Goal: Task Accomplishment & Management: Manage account settings

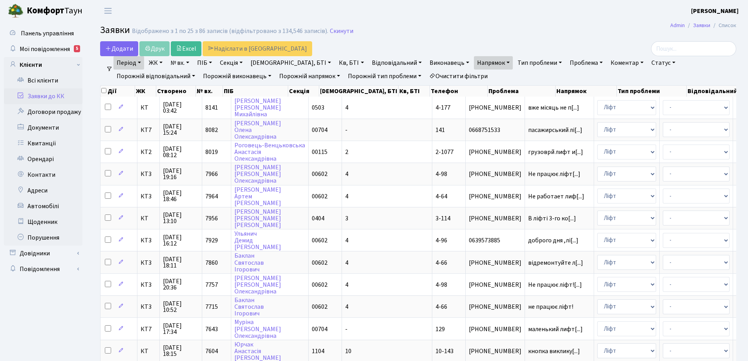
select select "25"
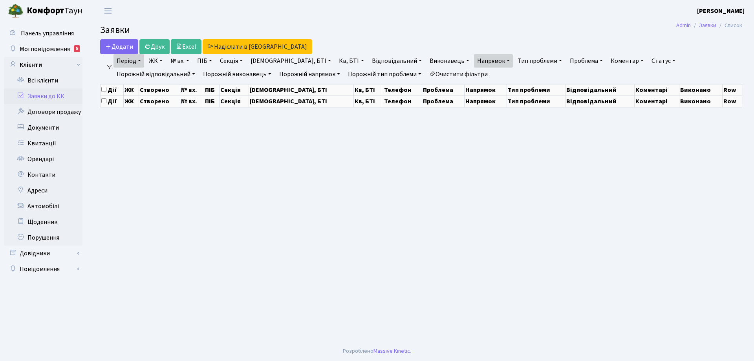
select select "25"
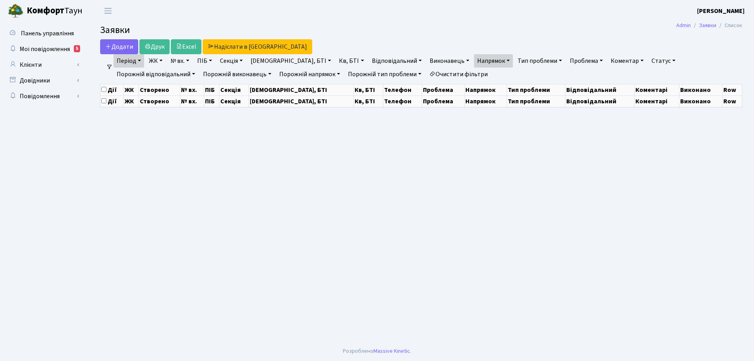
select select "25"
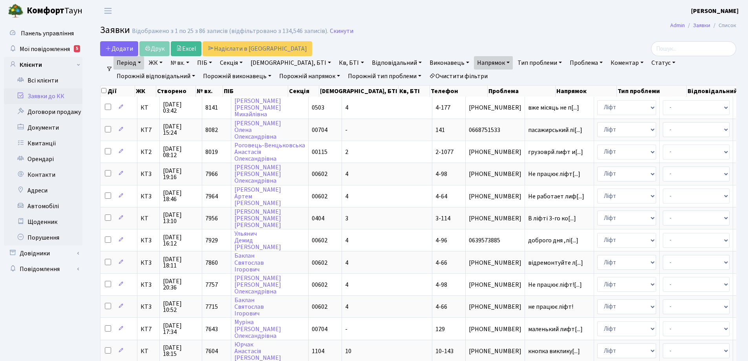
click at [426, 75] on link "Очистити фільтри" at bounding box center [458, 76] width 65 height 13
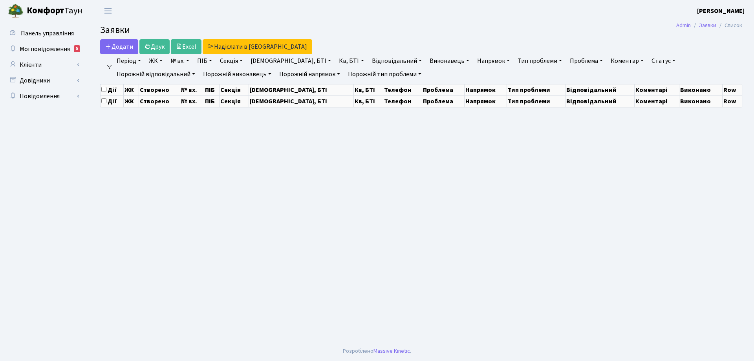
select select "25"
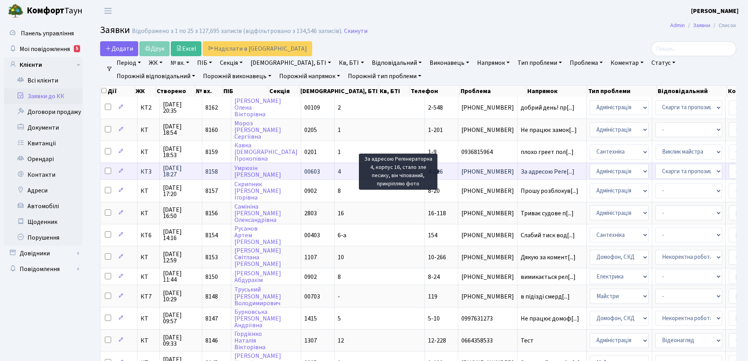
click at [521, 172] on span "За адресою Реге[...]" at bounding box center [548, 171] width 54 height 9
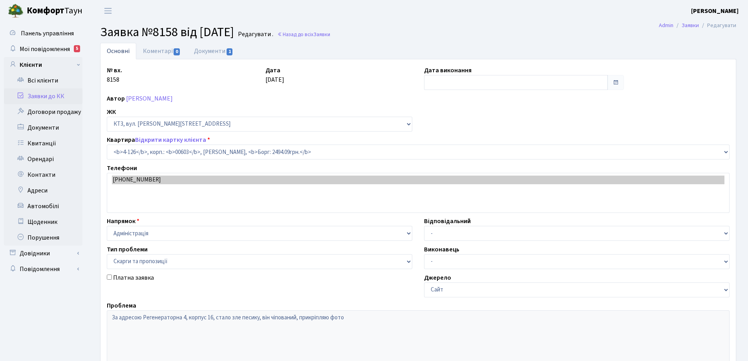
select select "16585"
select select "55"
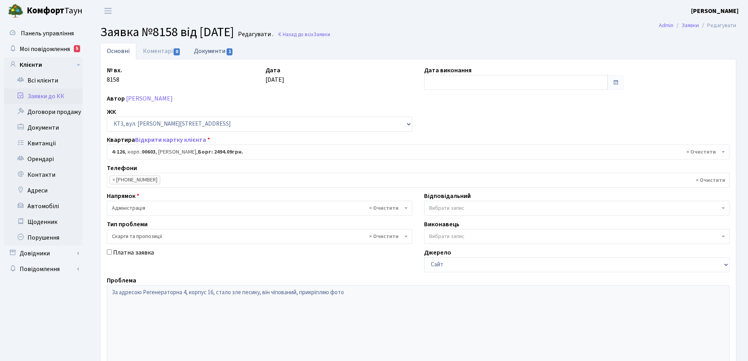
click at [223, 50] on link "Документи 1" at bounding box center [213, 51] width 53 height 16
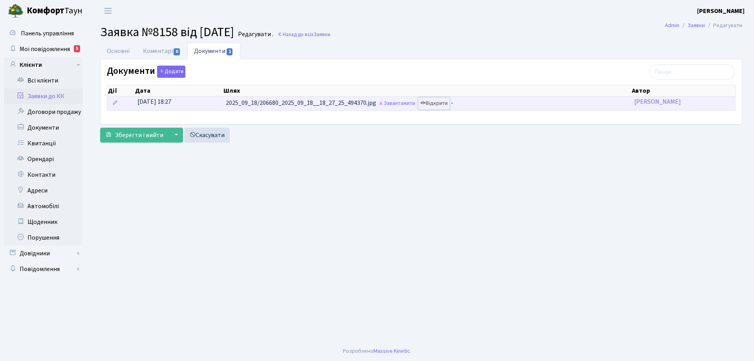
click at [443, 102] on link "Відкрити" at bounding box center [433, 103] width 31 height 12
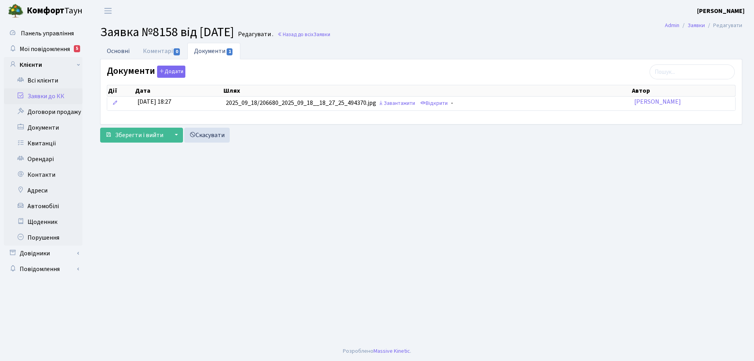
click at [123, 51] on link "Основні" at bounding box center [118, 51] width 36 height 16
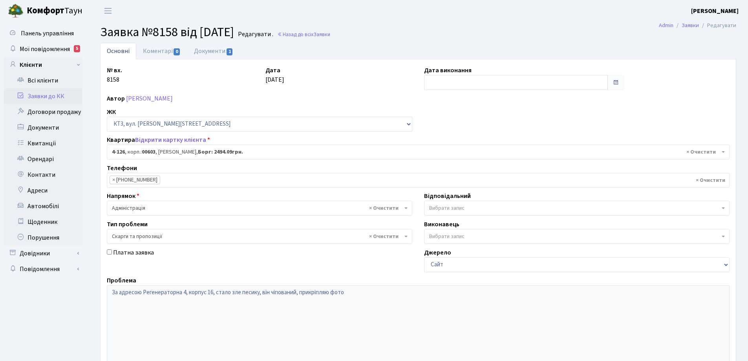
click at [123, 51] on link "Основні" at bounding box center [118, 51] width 36 height 16
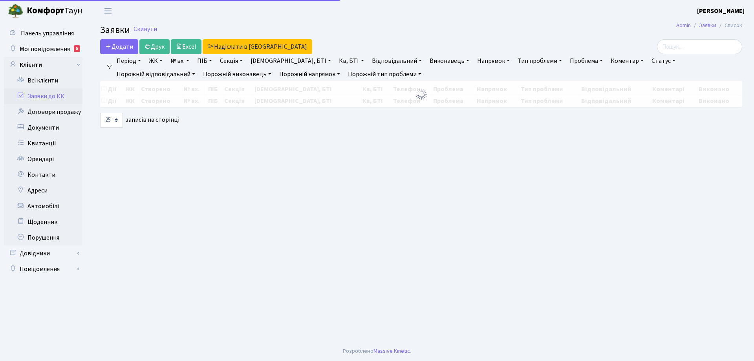
select select "25"
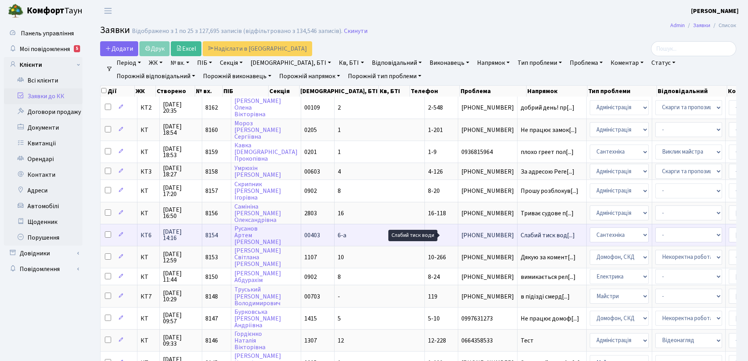
click at [521, 235] on span "Слабий тиск вод[...]" at bounding box center [548, 235] width 54 height 9
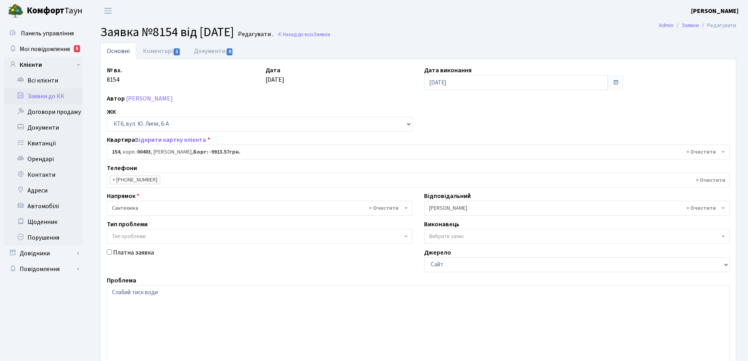
select select "17246"
click at [151, 50] on link "Коментарі 1" at bounding box center [161, 51] width 51 height 16
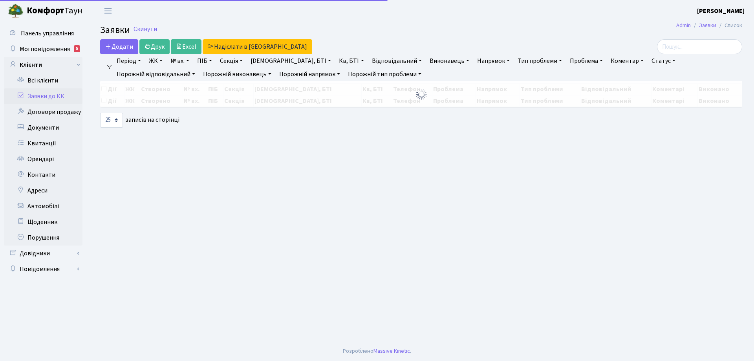
select select "25"
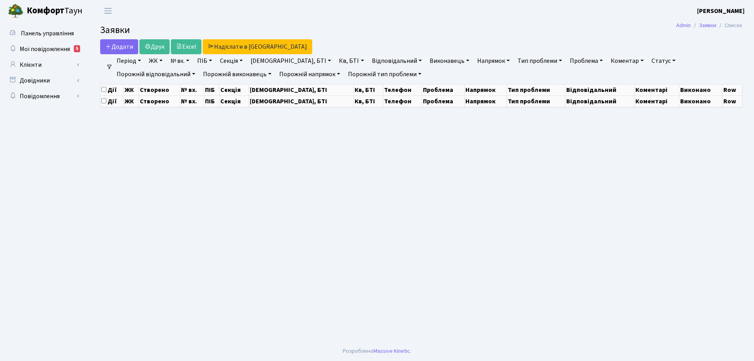
select select "25"
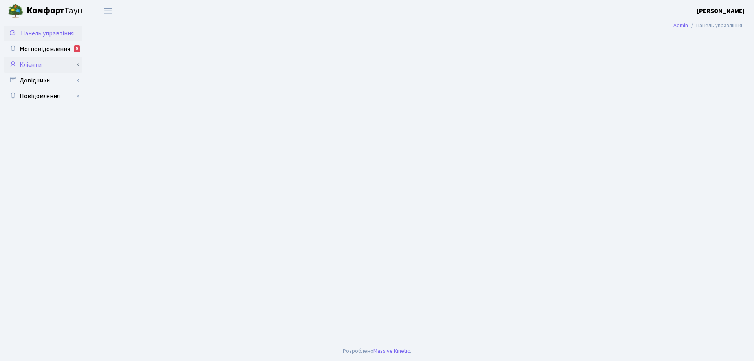
click at [34, 66] on link "Клієнти" at bounding box center [43, 65] width 79 height 16
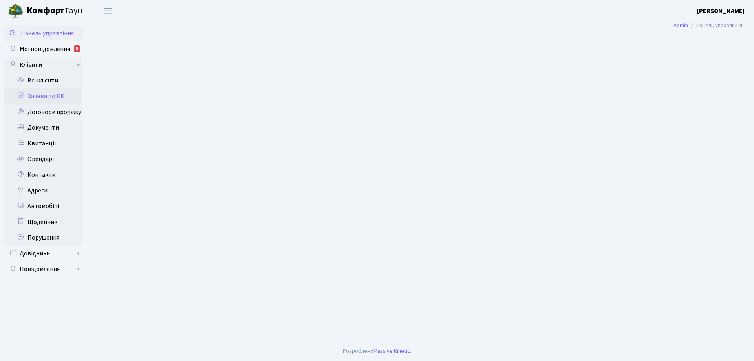
click at [53, 96] on link "Заявки до КК" at bounding box center [43, 96] width 79 height 16
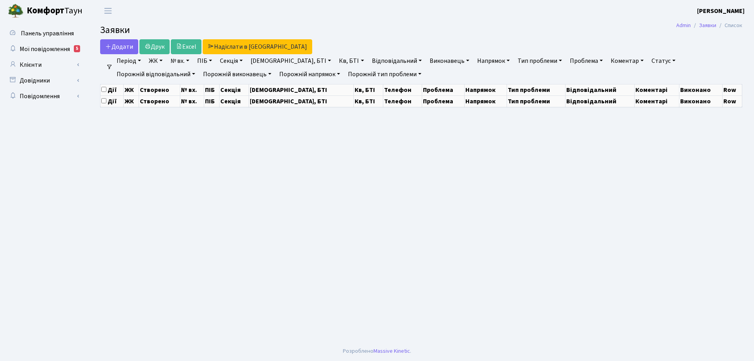
select select "25"
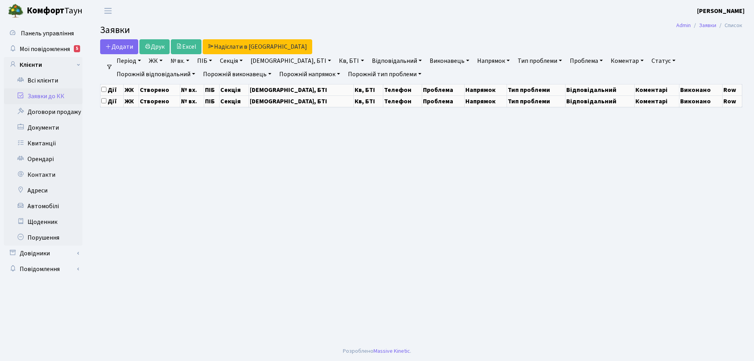
select select "25"
